Goal: Register for event/course

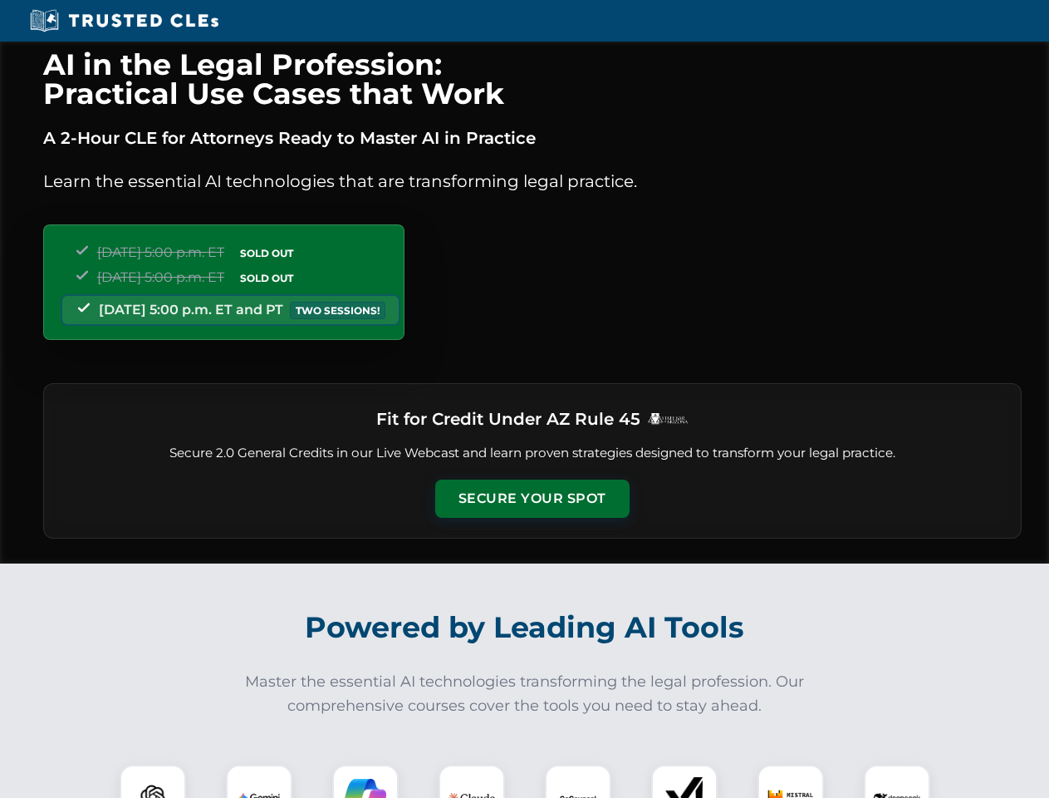
click at [532, 499] on button "Secure Your Spot" at bounding box center [532, 498] width 194 height 38
click at [153, 781] on img at bounding box center [153, 798] width 48 height 48
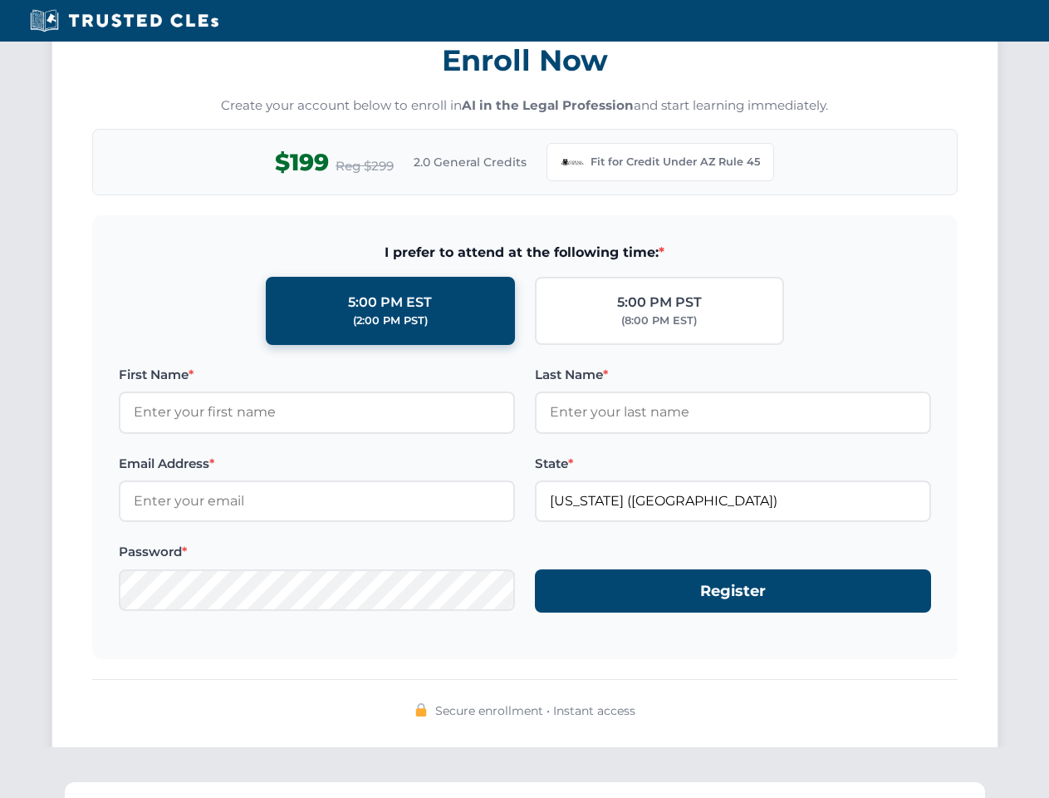
scroll to position [1619, 0]
